Goal: Task Accomplishment & Management: Manage account settings

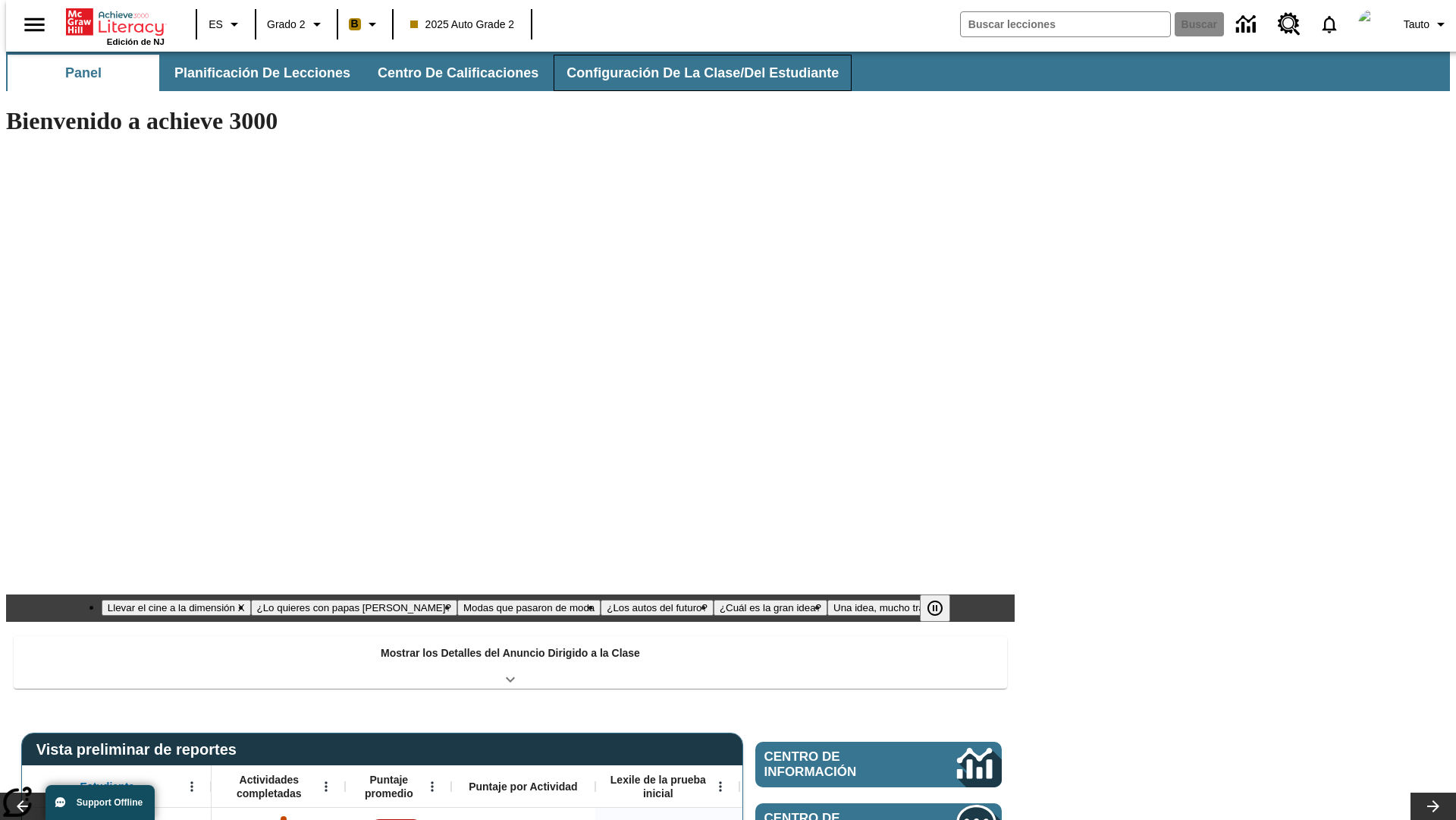
click at [687, 73] on button "Configuración de la clase/del estudiante" at bounding box center [702, 72] width 298 height 37
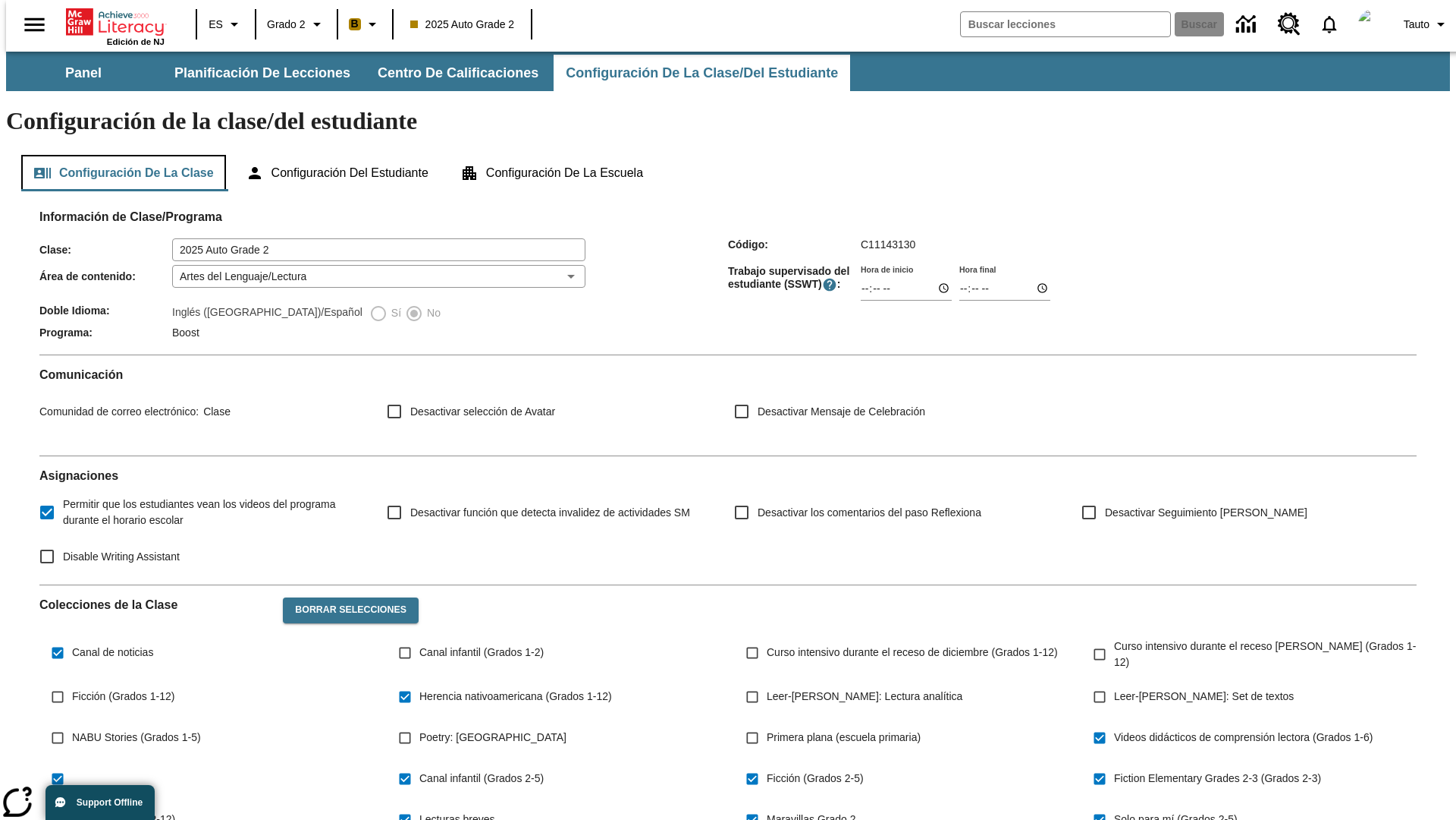
click at [119, 154] on button "Configuración de la clase" at bounding box center [123, 172] width 205 height 37
type input "17:35"
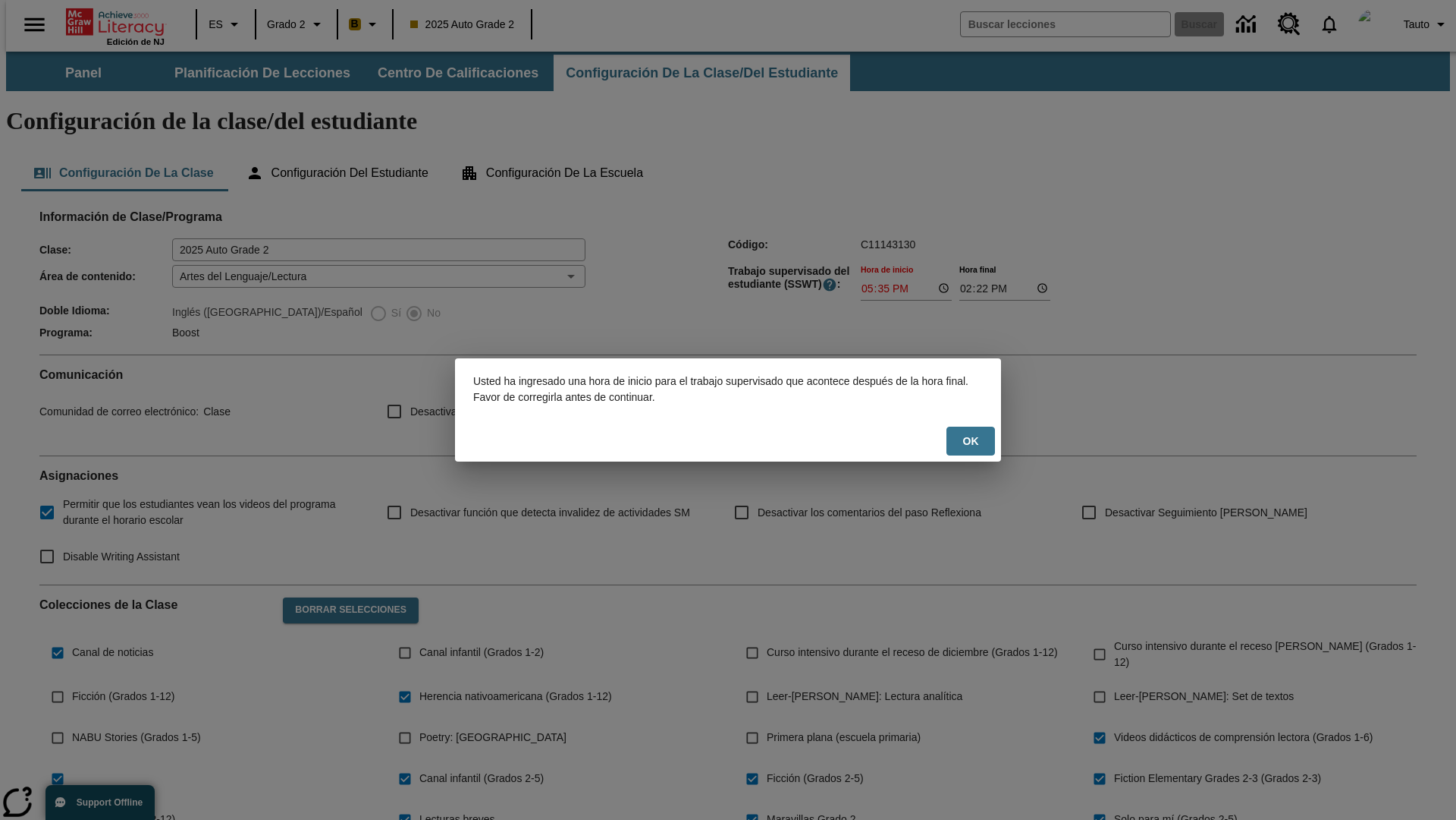
scroll to position [223, 0]
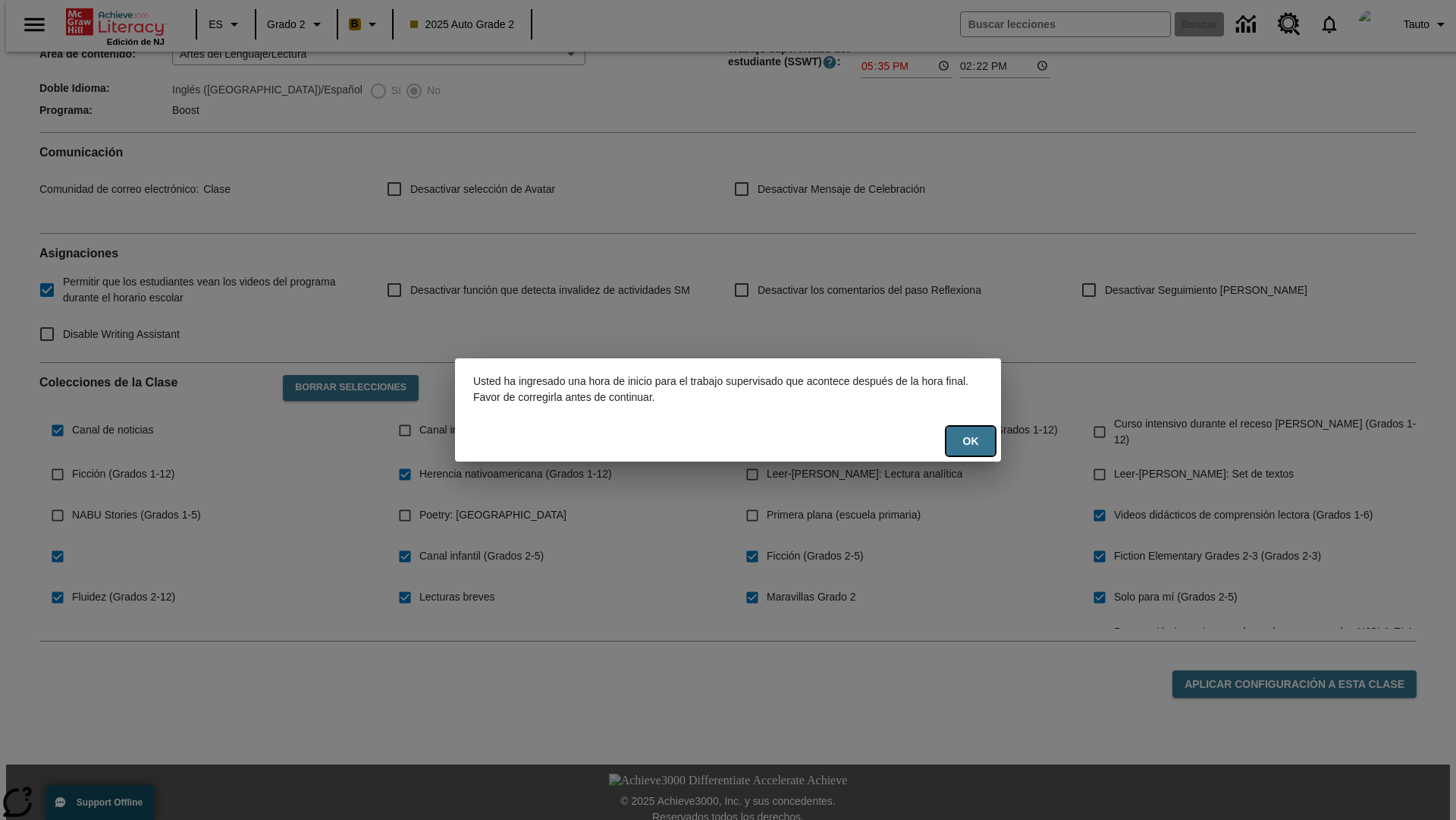
click at [971, 441] on button "OK" at bounding box center [970, 442] width 49 height 30
type input "17:35"
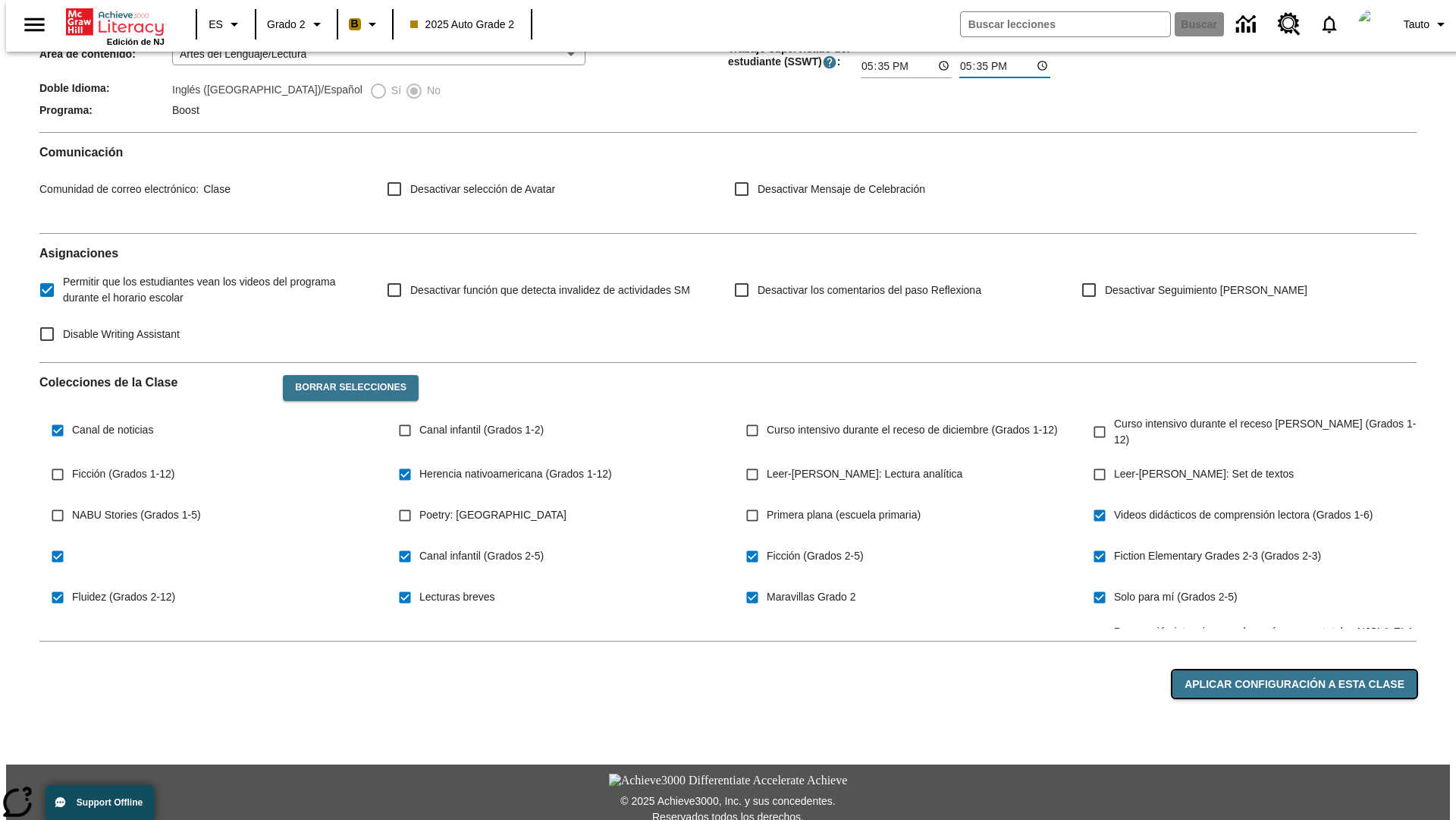
click at [1304, 670] on button "Aplicar configuración a esta clase" at bounding box center [1295, 684] width 244 height 28
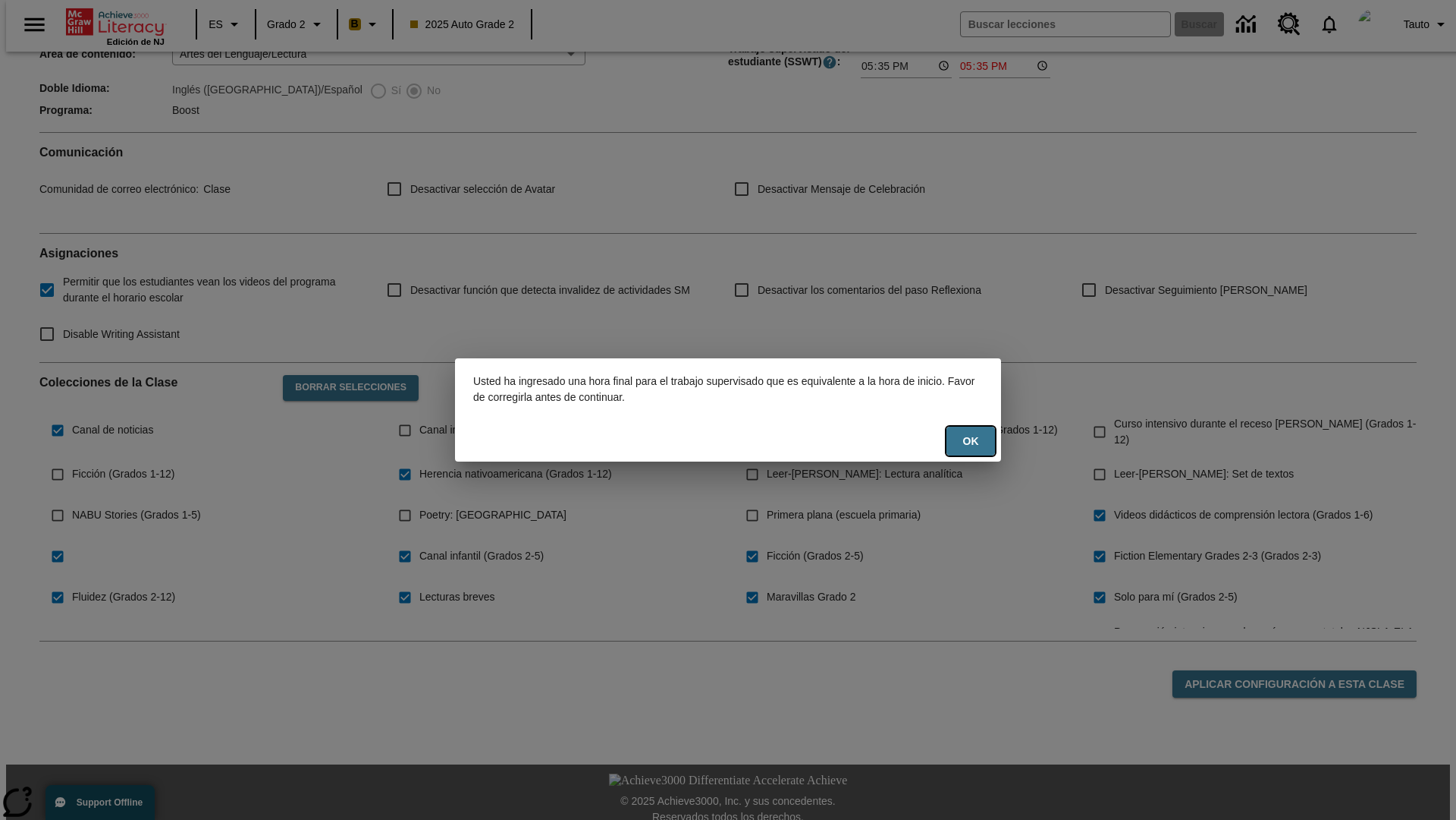
click at [971, 441] on button "OK" at bounding box center [970, 442] width 49 height 30
type input "23:35"
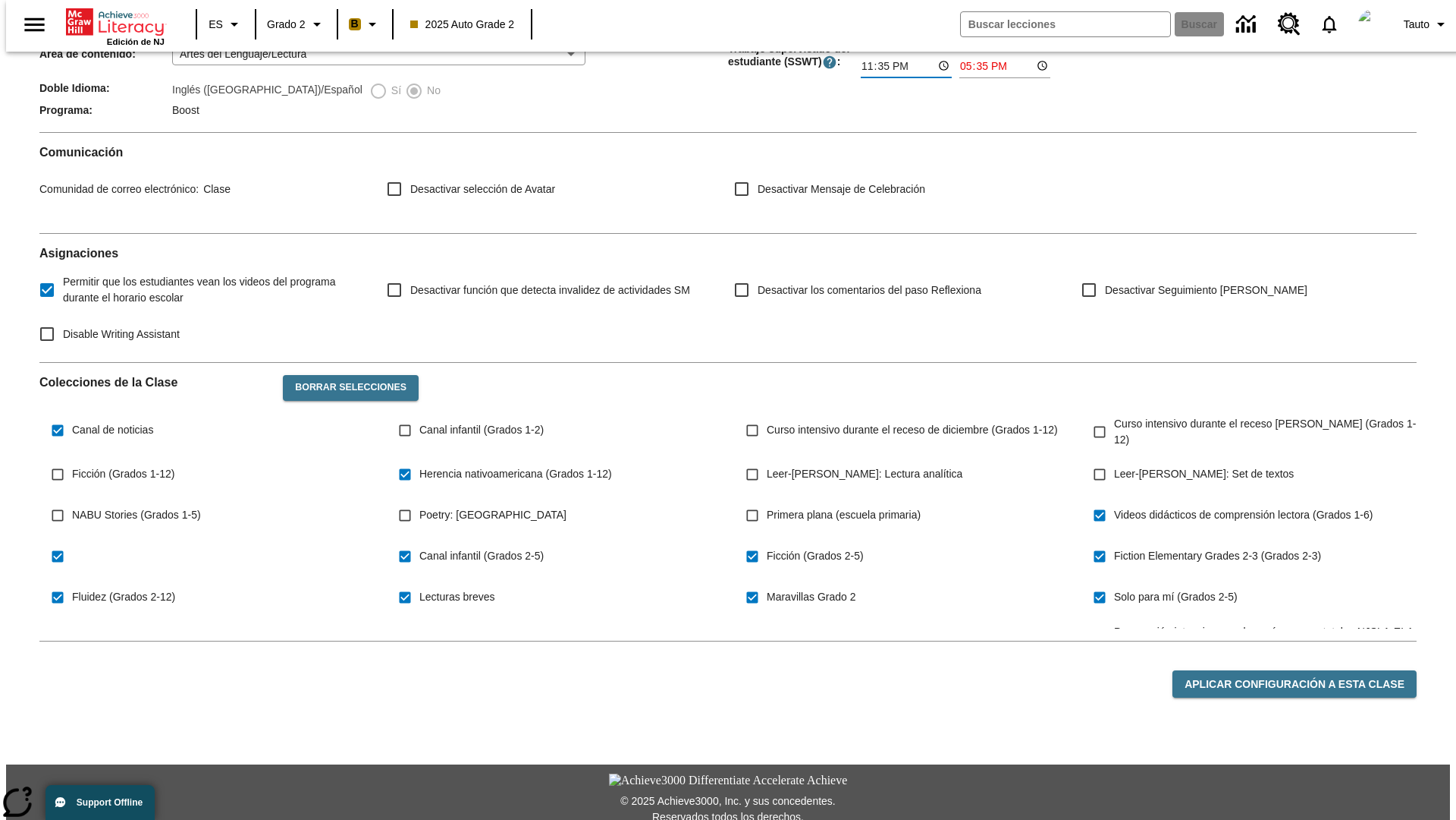
type input "23:36"
click at [1304, 670] on button "Aplicar configuración a esta clase" at bounding box center [1295, 684] width 244 height 28
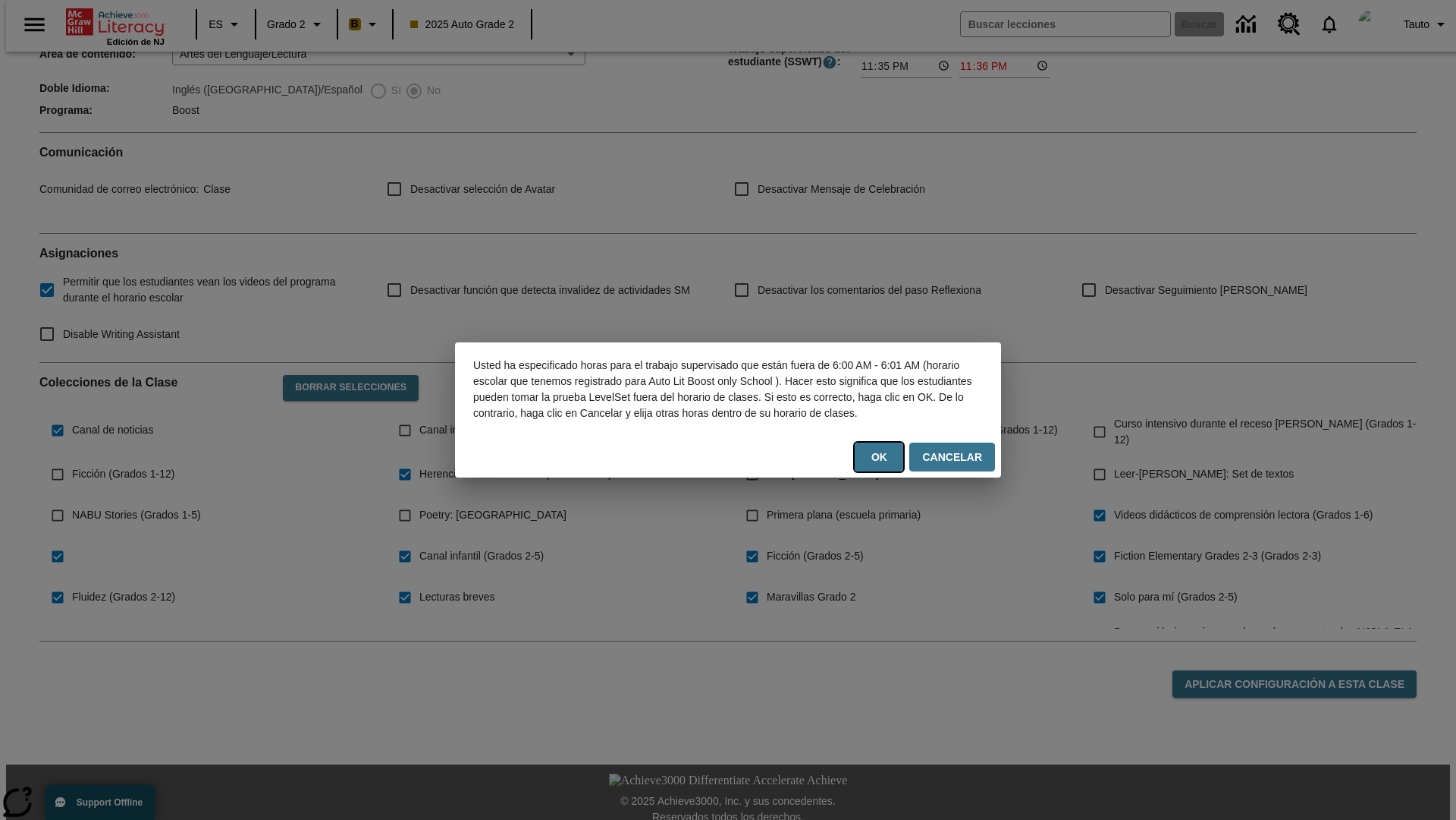
click at [885, 464] on button "OK" at bounding box center [879, 458] width 49 height 30
